Goal: Transaction & Acquisition: Purchase product/service

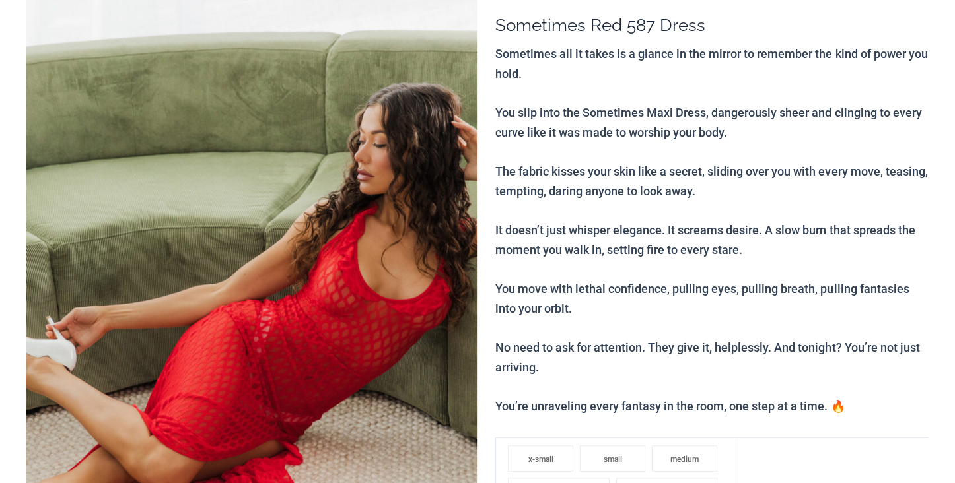
scroll to position [224, 0]
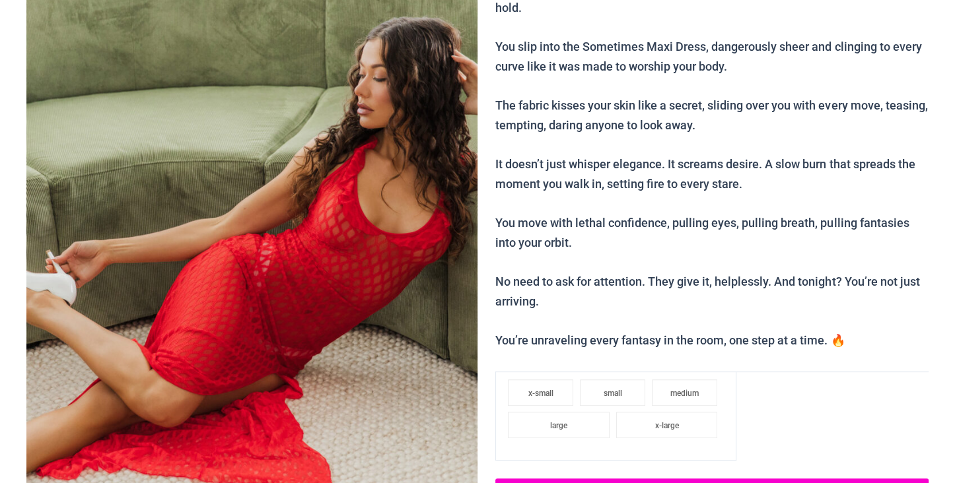
click at [405, 189] on img at bounding box center [251, 246] width 451 height 677
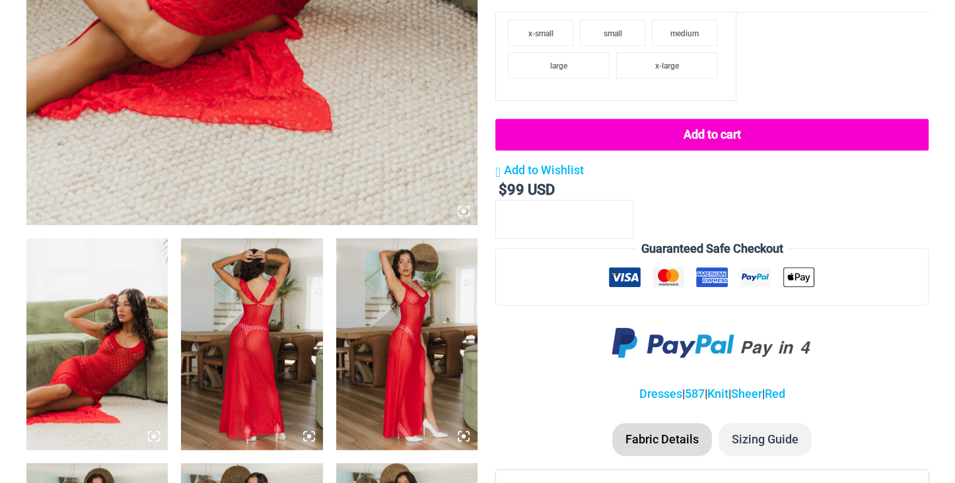
scroll to position [647, 0]
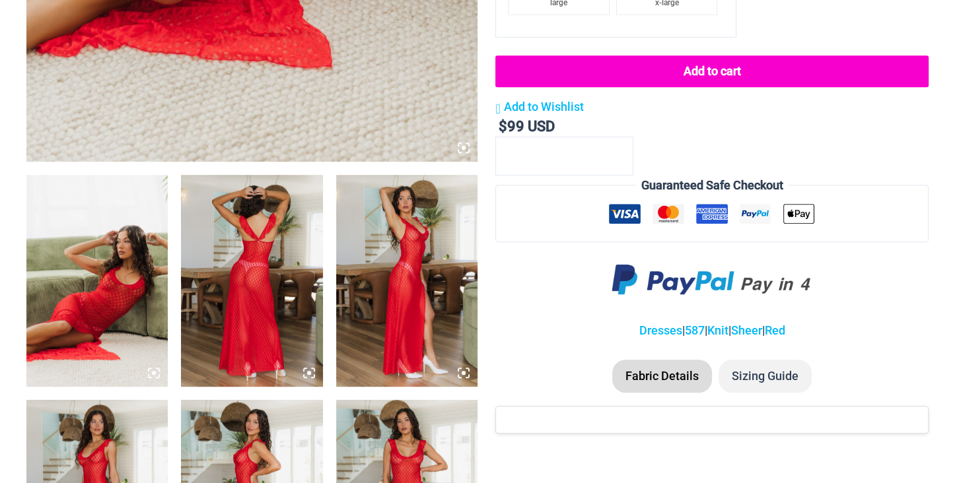
click at [69, 314] on img at bounding box center [96, 281] width 141 height 212
click at [108, 270] on img at bounding box center [96, 281] width 141 height 212
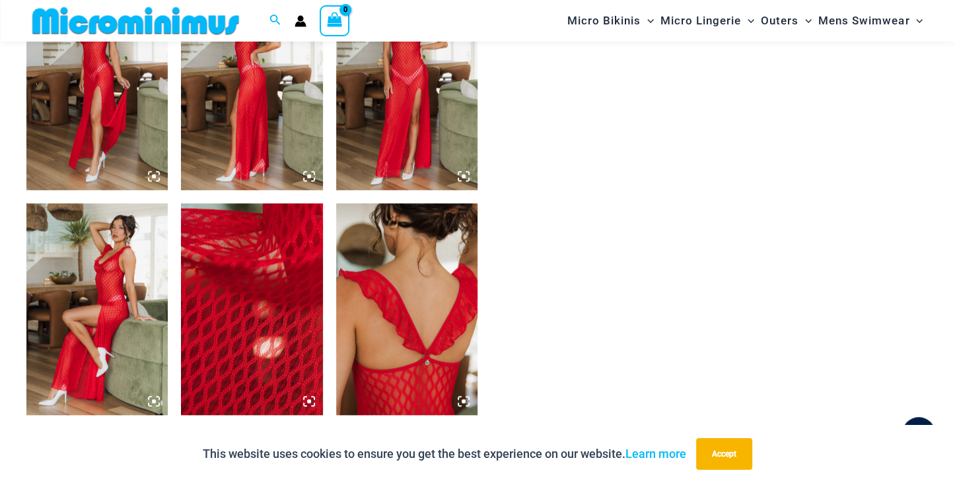
scroll to position [1480, 0]
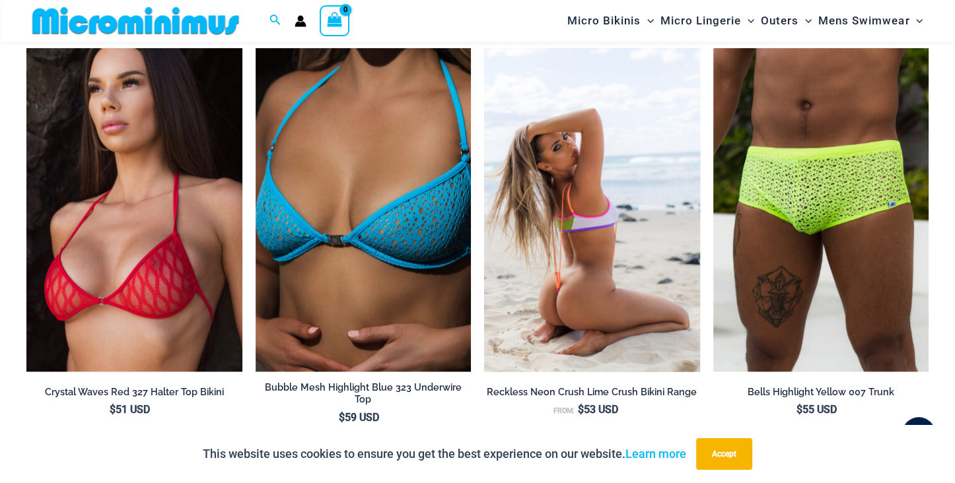
click at [564, 252] on img at bounding box center [592, 210] width 216 height 324
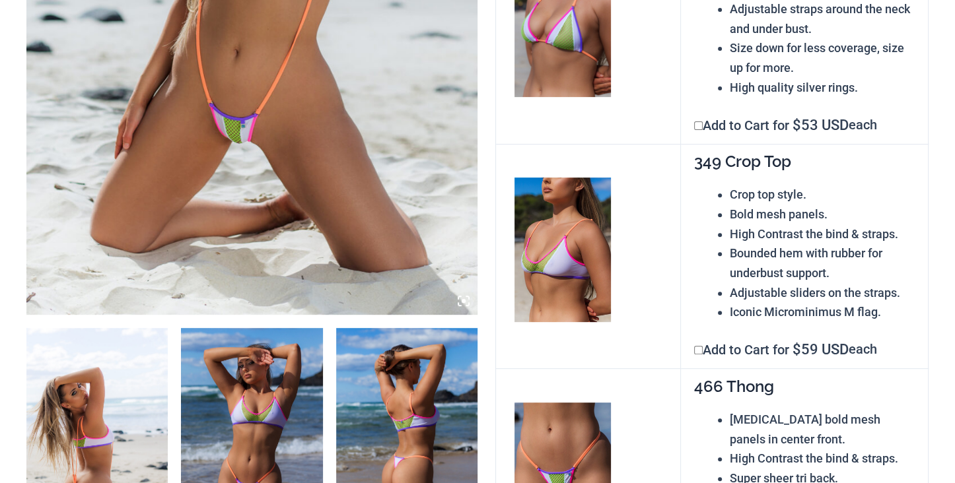
scroll to position [845, 0]
